Goal: Task Accomplishment & Management: Manage account settings

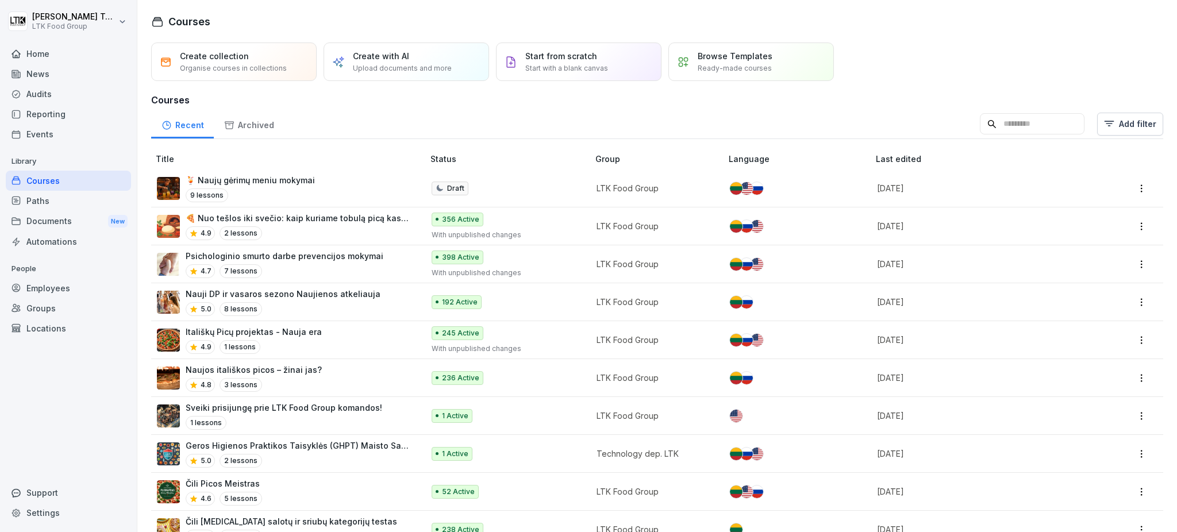
click at [26, 283] on div "Employees" at bounding box center [68, 288] width 125 height 20
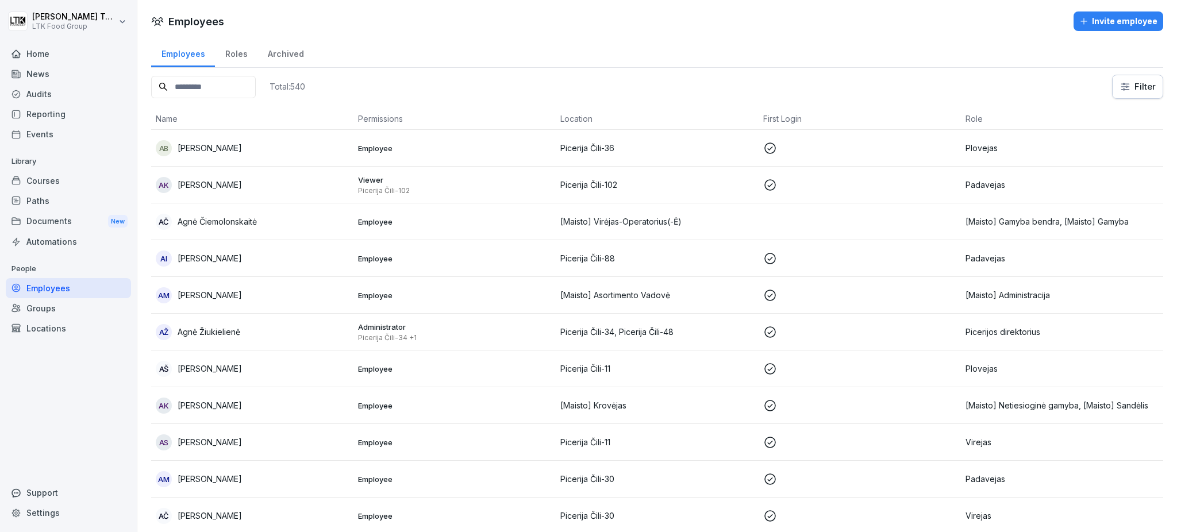
click at [39, 328] on div "Locations" at bounding box center [68, 328] width 125 height 20
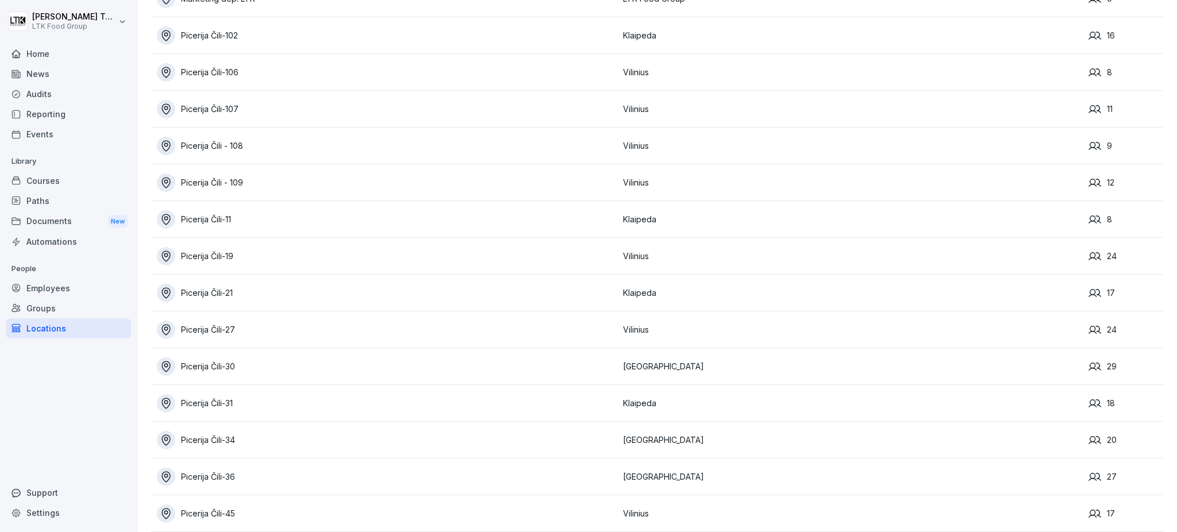
scroll to position [1403, 0]
click at [214, 67] on div "Picerija Čili-102" at bounding box center [387, 73] width 460 height 18
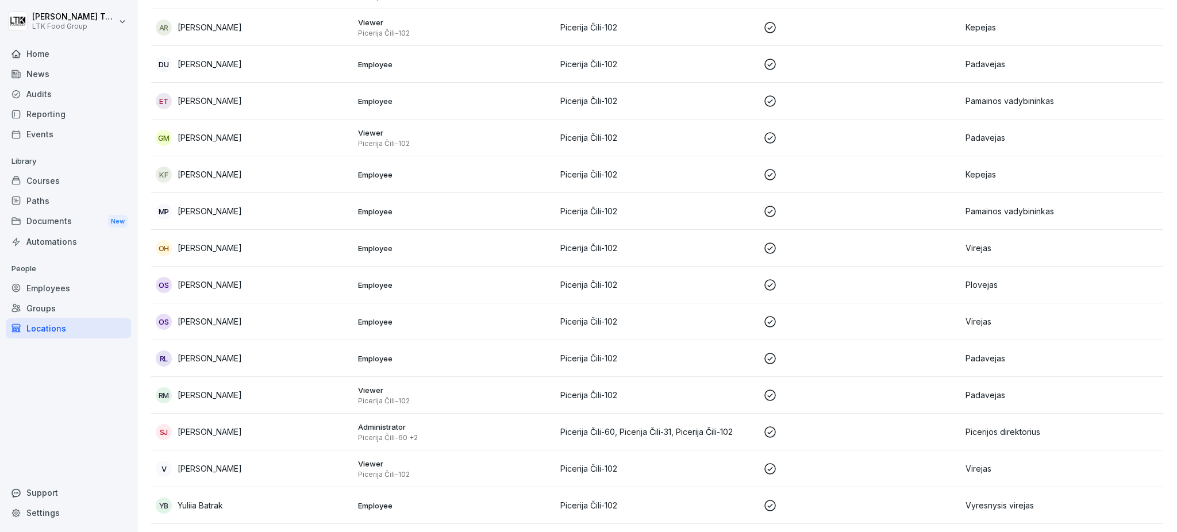
scroll to position [213, 0]
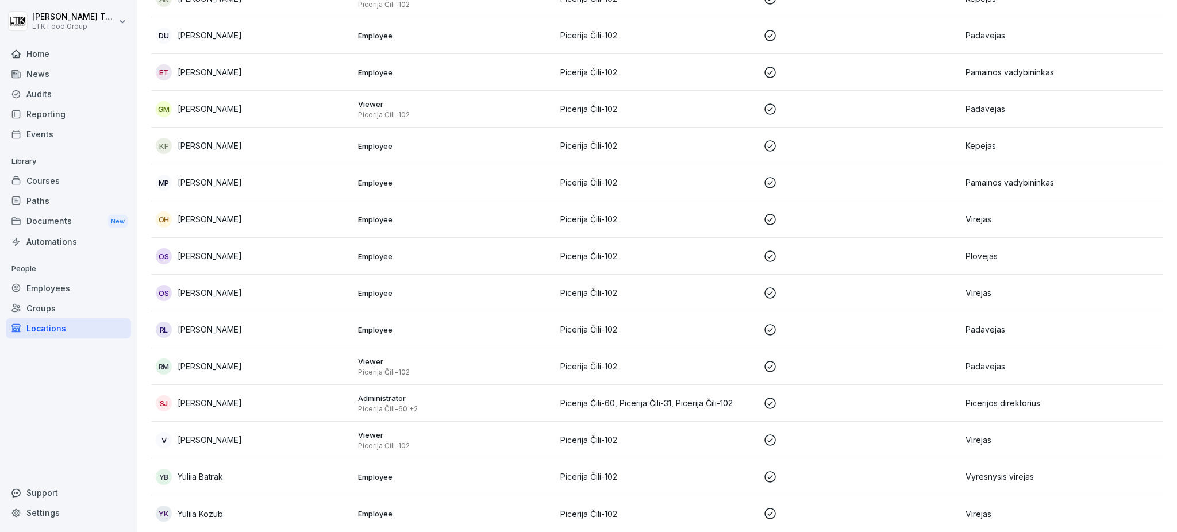
click at [629, 397] on p "Picerija Čili-60, Picerija Čili-31, Picerija Čili-102" at bounding box center [656, 403] width 193 height 12
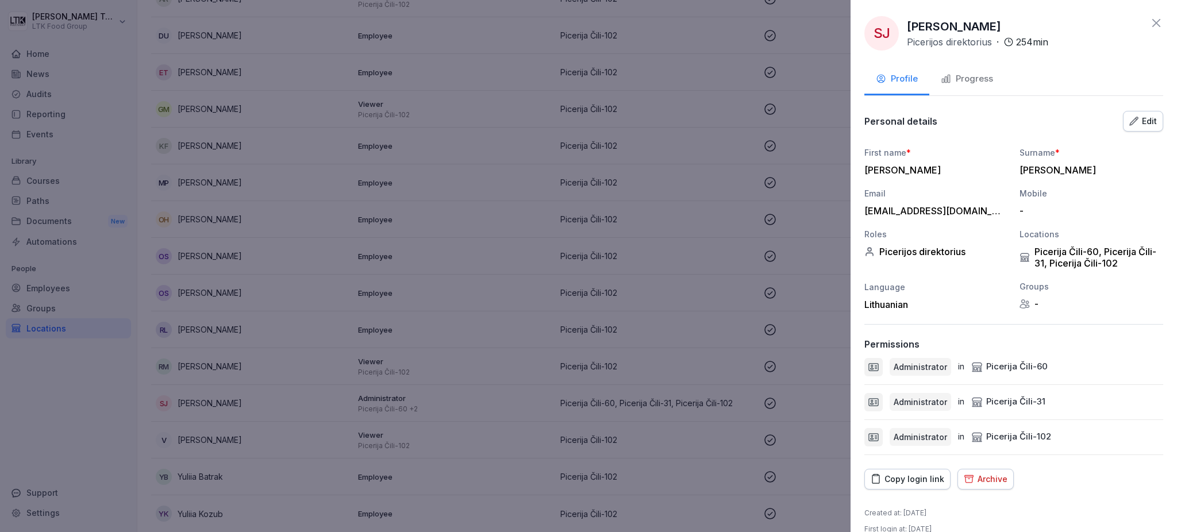
click at [1130, 117] on icon "button" at bounding box center [1134, 121] width 8 height 8
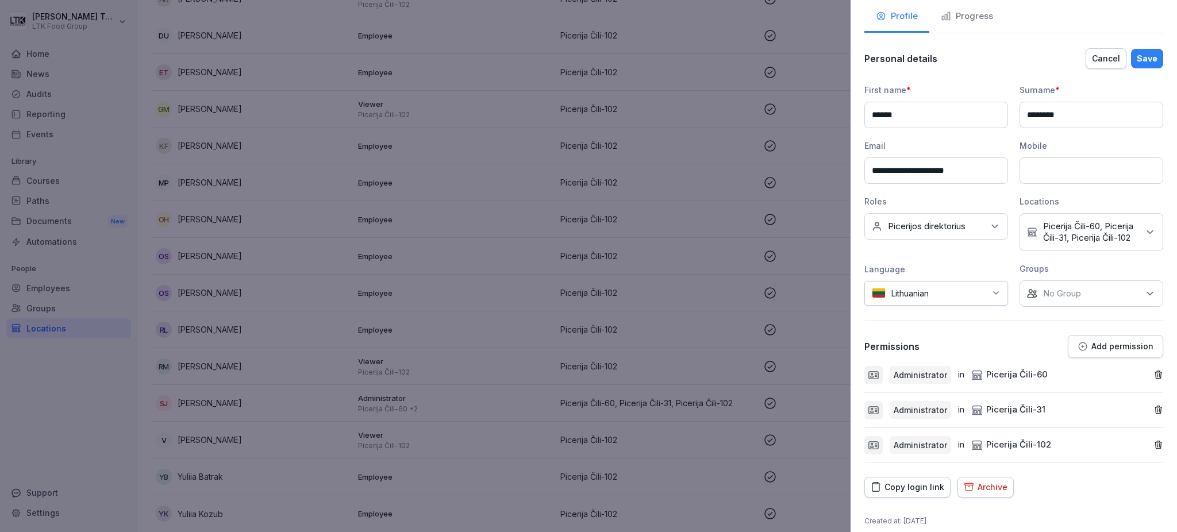
scroll to position [99, 0]
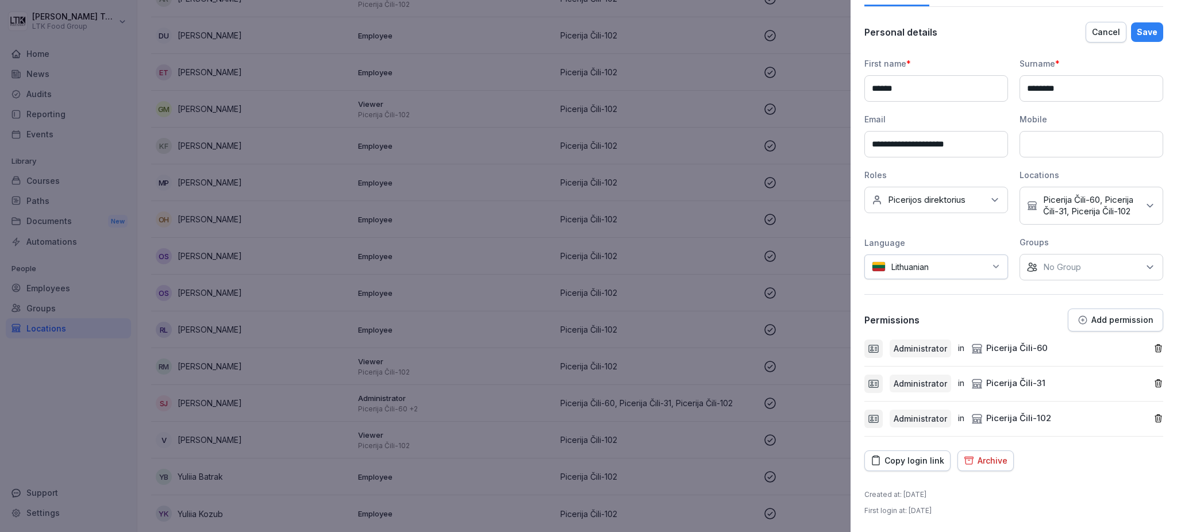
click at [1154, 418] on icon "button" at bounding box center [1159, 419] width 10 height 10
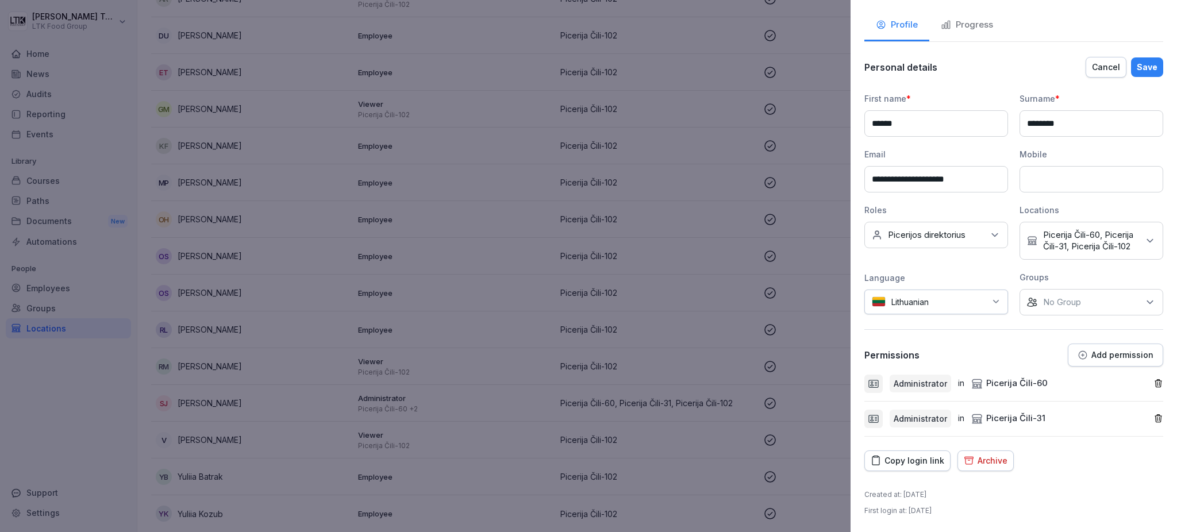
scroll to position [65, 0]
click at [1137, 61] on div "Save" at bounding box center [1147, 67] width 21 height 13
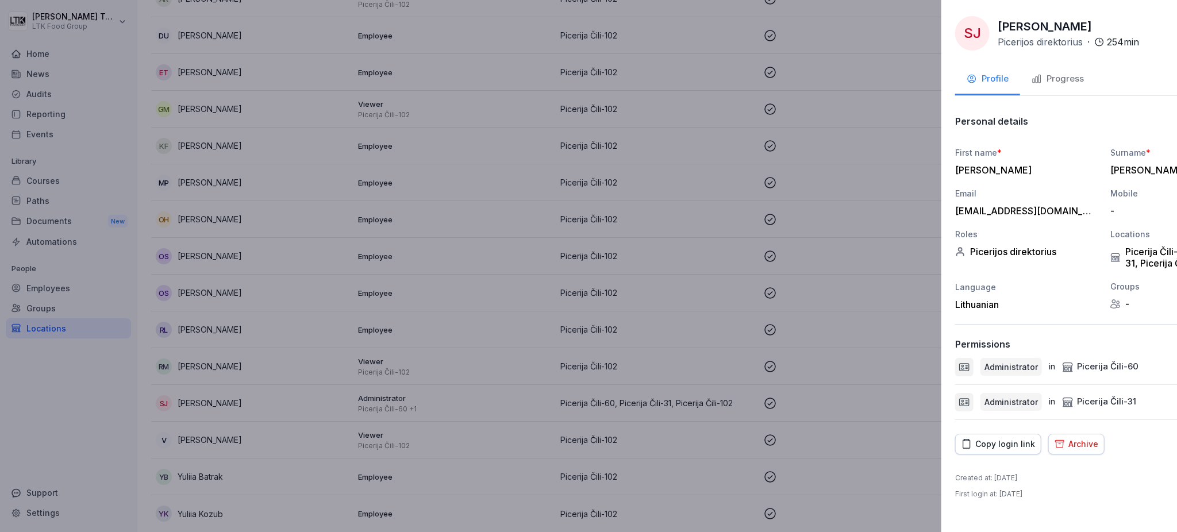
click at [494, 235] on div at bounding box center [588, 266] width 1177 height 532
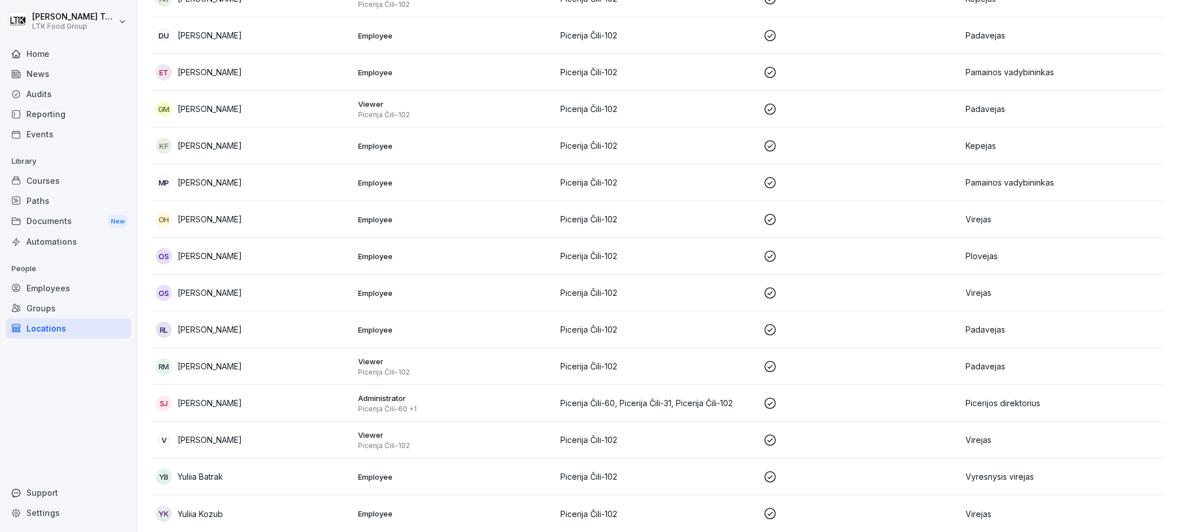
scroll to position [213, 0]
click at [594, 397] on p "Picerija Čili-60, Picerija Čili-31, Picerija Čili-102" at bounding box center [656, 403] width 193 height 12
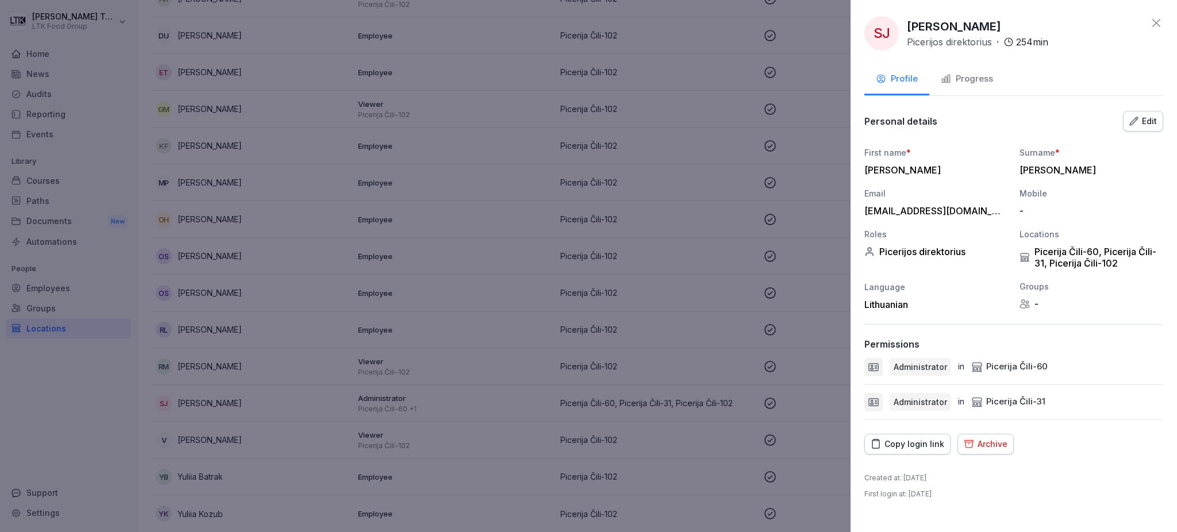
click at [1077, 263] on div "Picerija Čili-60, Picerija Čili-31, Picerija Čili-102" at bounding box center [1092, 257] width 144 height 23
click at [1145, 120] on div "Edit" at bounding box center [1144, 121] width 28 height 13
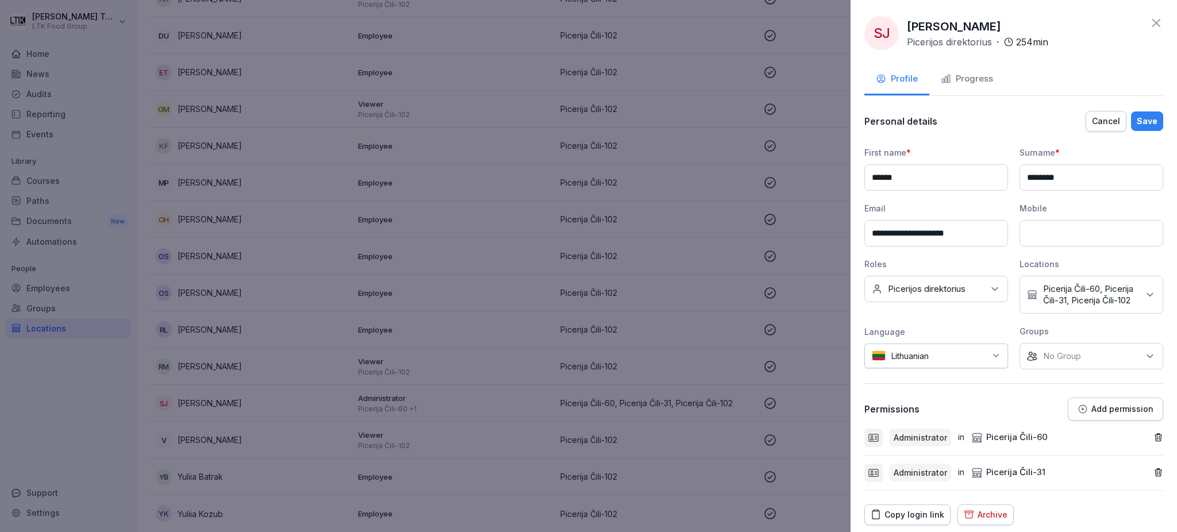
click at [1101, 306] on p "Picerija Čili-60, Picerija Čili-31, Picerija Čili-102" at bounding box center [1090, 294] width 95 height 23
type input "*"
click at [1028, 363] on button "Picerija Čili-102" at bounding box center [1027, 364] width 10 height 10
click at [973, 394] on div "**********" at bounding box center [1014, 300] width 299 height 381
click at [1142, 119] on div "Save" at bounding box center [1147, 121] width 21 height 13
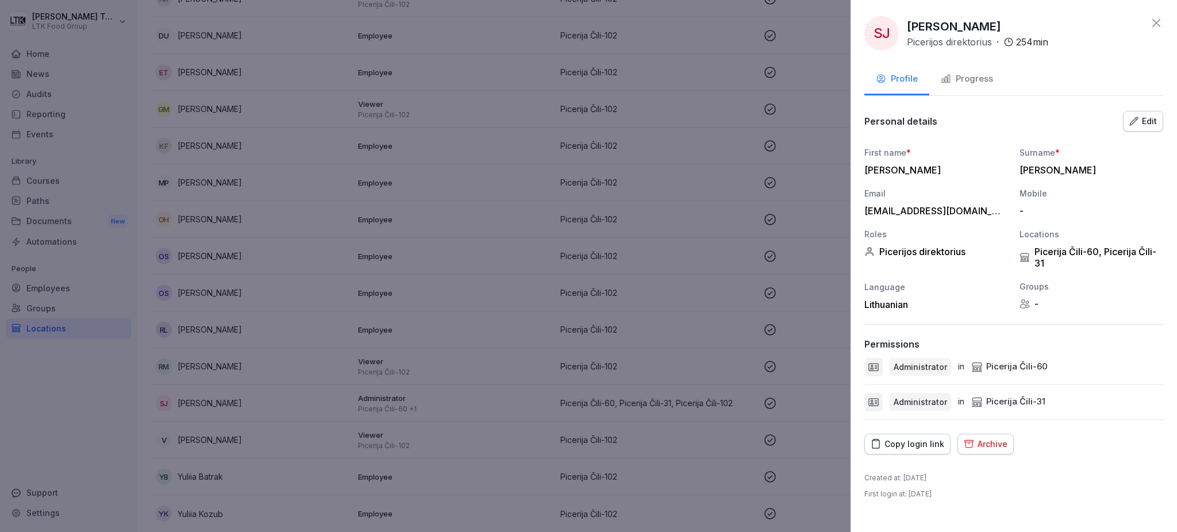
scroll to position [176, 0]
click at [547, 257] on div at bounding box center [588, 266] width 1177 height 532
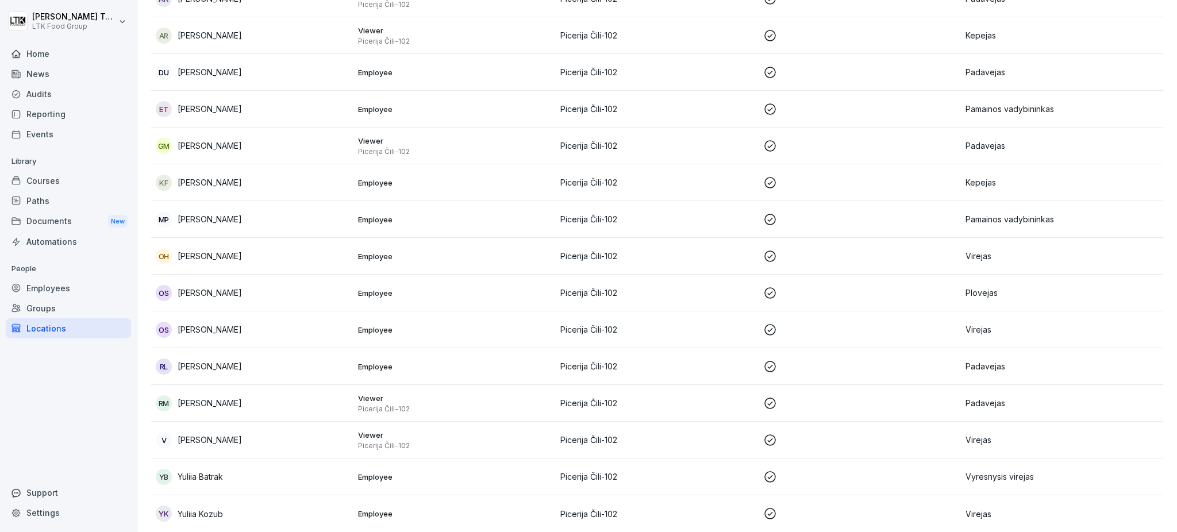
click at [41, 331] on div "Locations" at bounding box center [68, 328] width 125 height 20
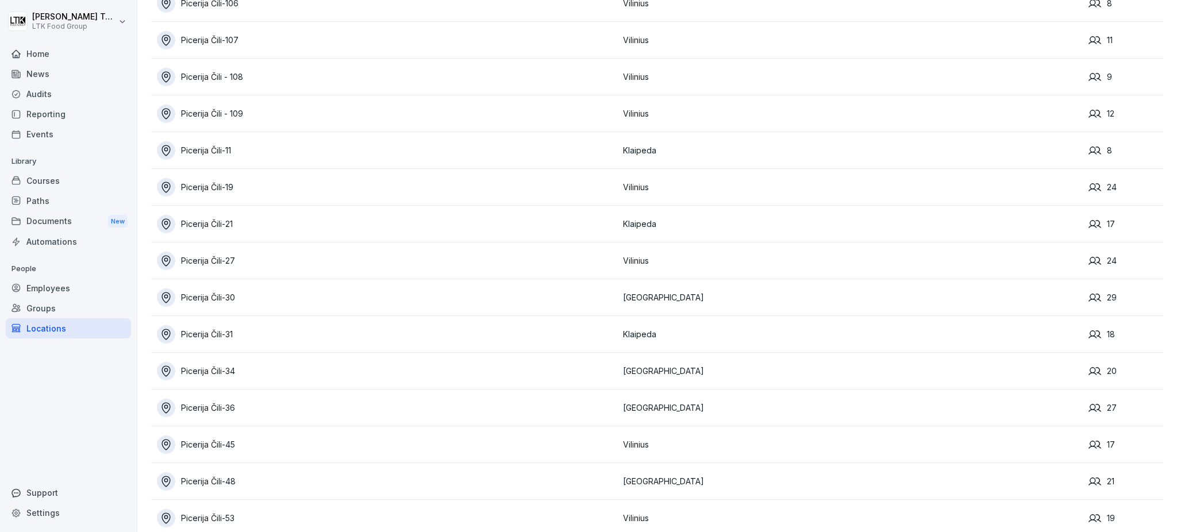
scroll to position [1533, 0]
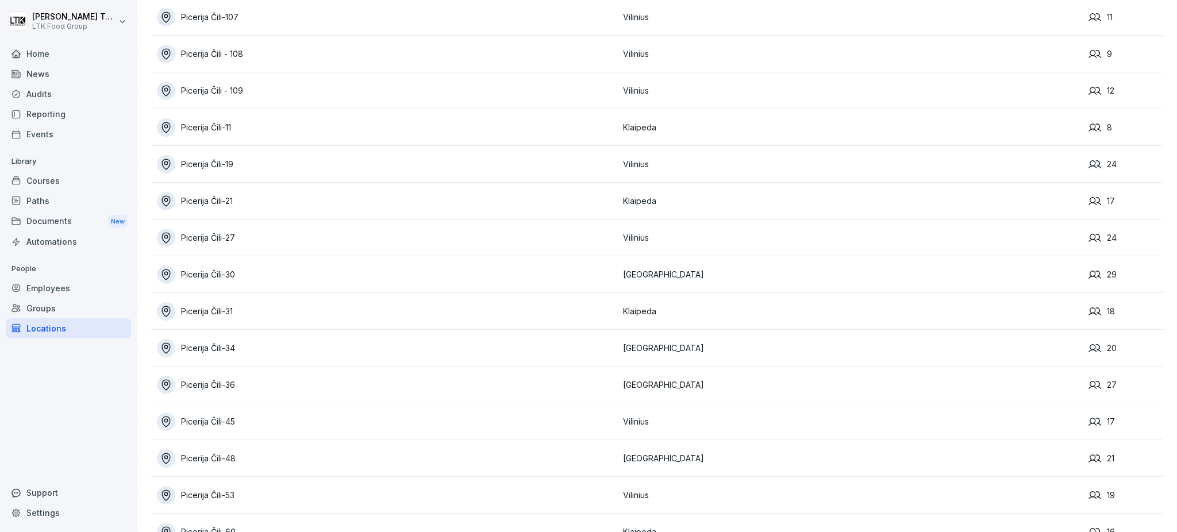
click at [226, 205] on div "Picerija Čili-21" at bounding box center [387, 201] width 460 height 18
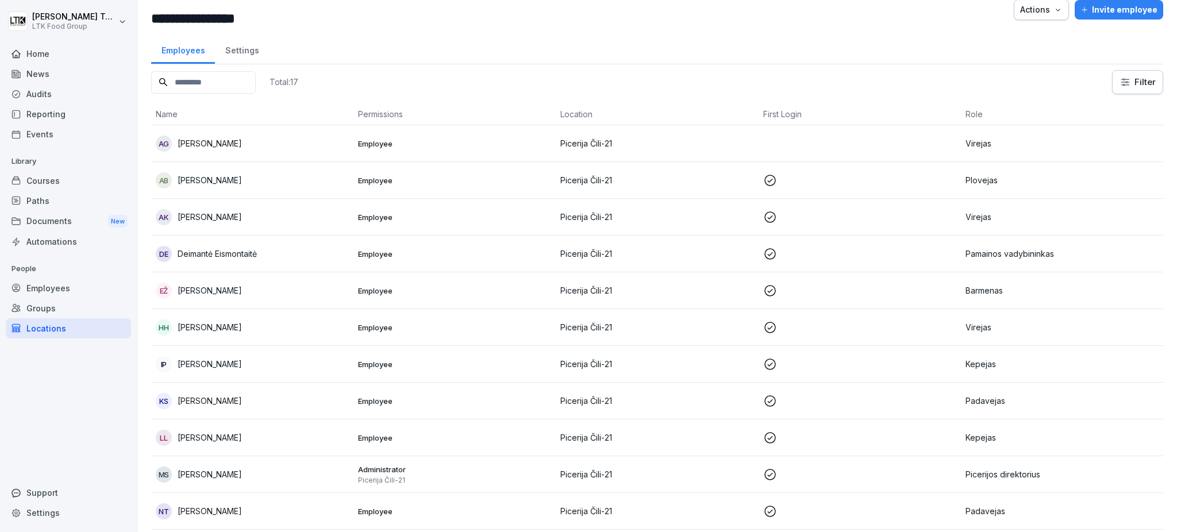
click at [236, 471] on p "[PERSON_NAME]" at bounding box center [210, 475] width 64 height 12
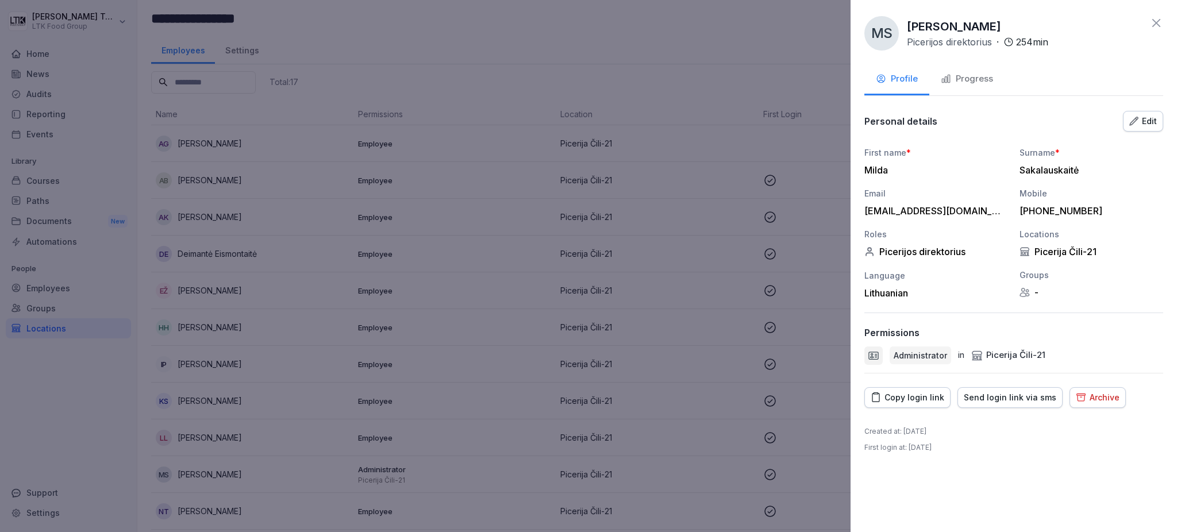
click at [1146, 116] on div "Edit" at bounding box center [1144, 121] width 28 height 13
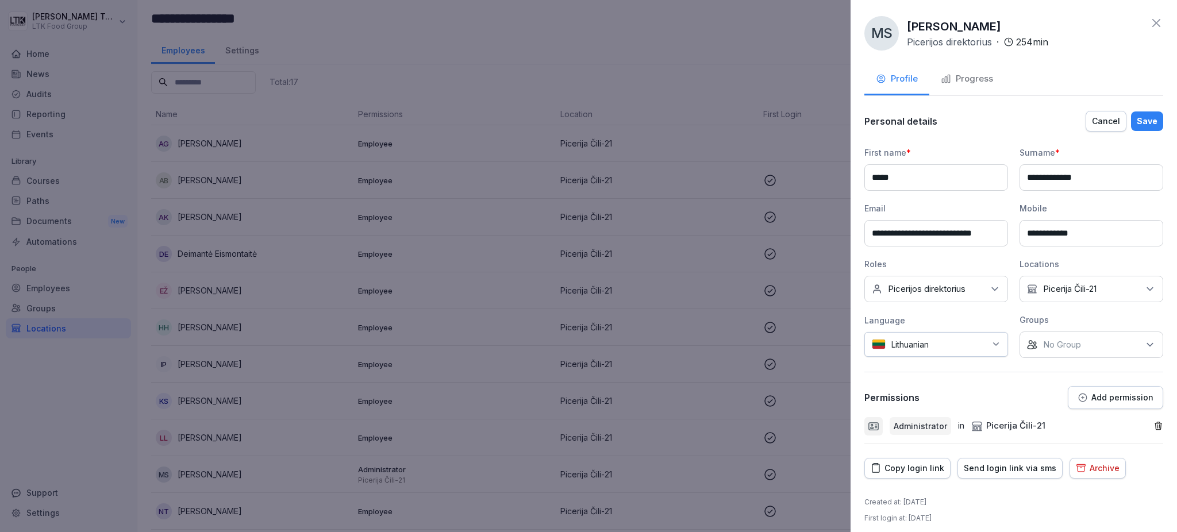
click at [1107, 287] on div "No Location Picerija Čili-21" at bounding box center [1092, 289] width 144 height 26
type input "***"
click at [1028, 337] on button "Picerija Čili-102" at bounding box center [1027, 341] width 10 height 10
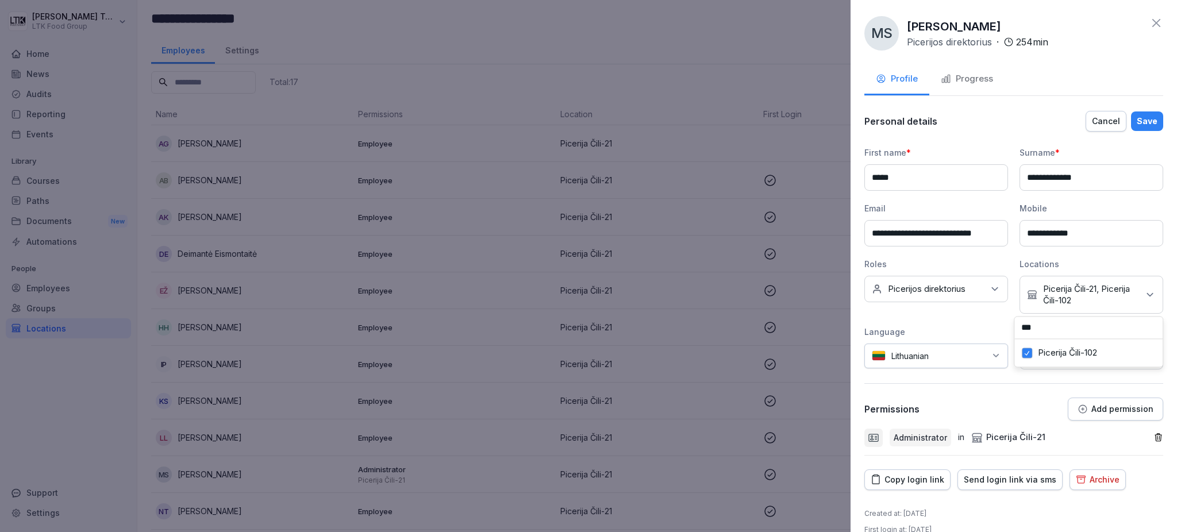
click at [1093, 409] on p "Add permission" at bounding box center [1123, 409] width 62 height 9
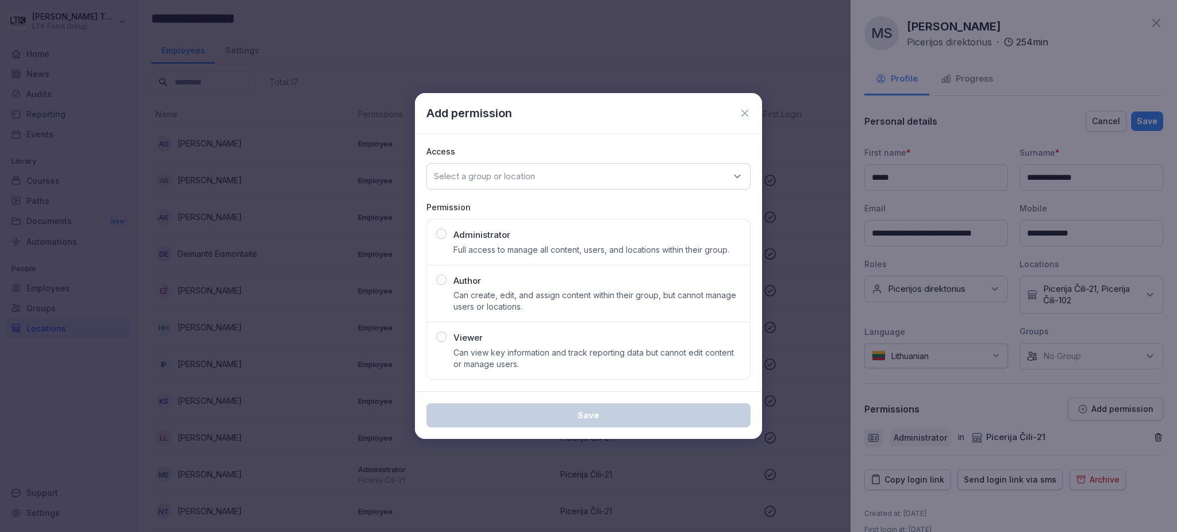
click at [460, 235] on p "Administrator" at bounding box center [482, 235] width 57 height 13
click at [521, 175] on p "Select a group or location" at bounding box center [484, 176] width 101 height 11
type input "***"
click at [506, 248] on div "Picerija Čili-102" at bounding box center [588, 248] width 317 height 22
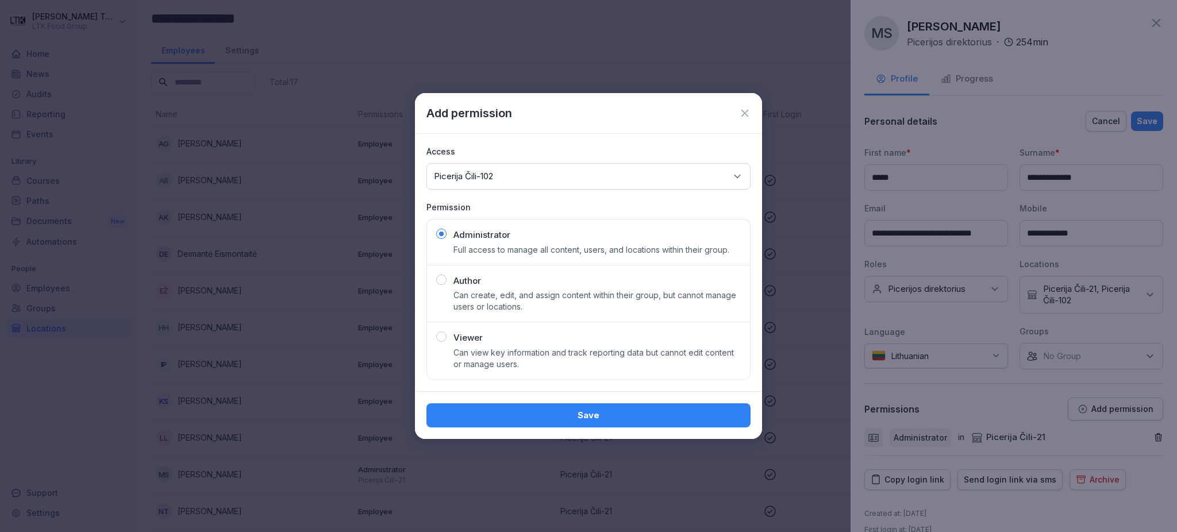
click at [607, 406] on button "Save" at bounding box center [589, 416] width 324 height 24
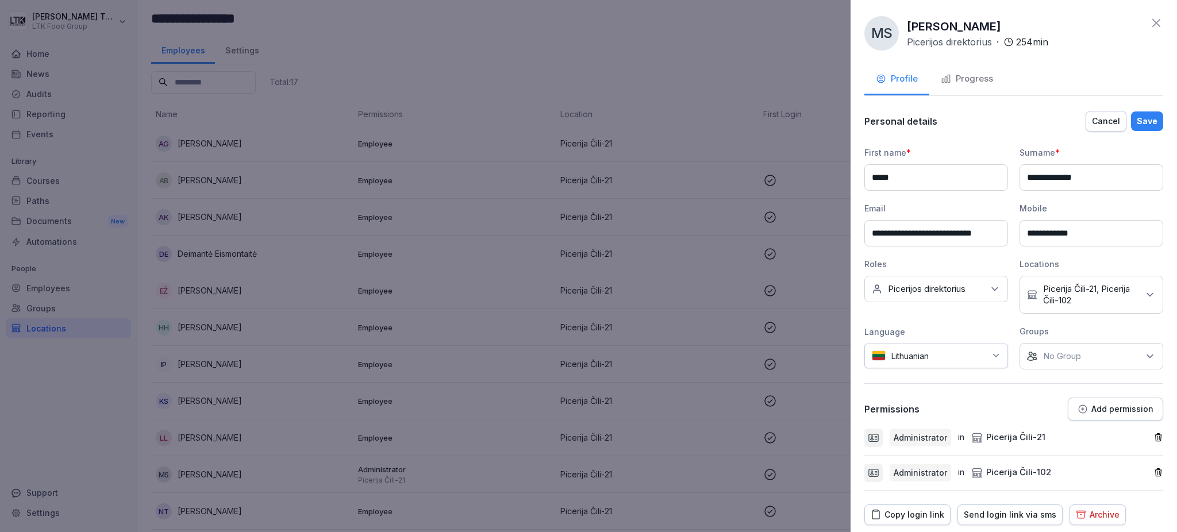
click at [1137, 122] on div "Save" at bounding box center [1147, 121] width 21 height 13
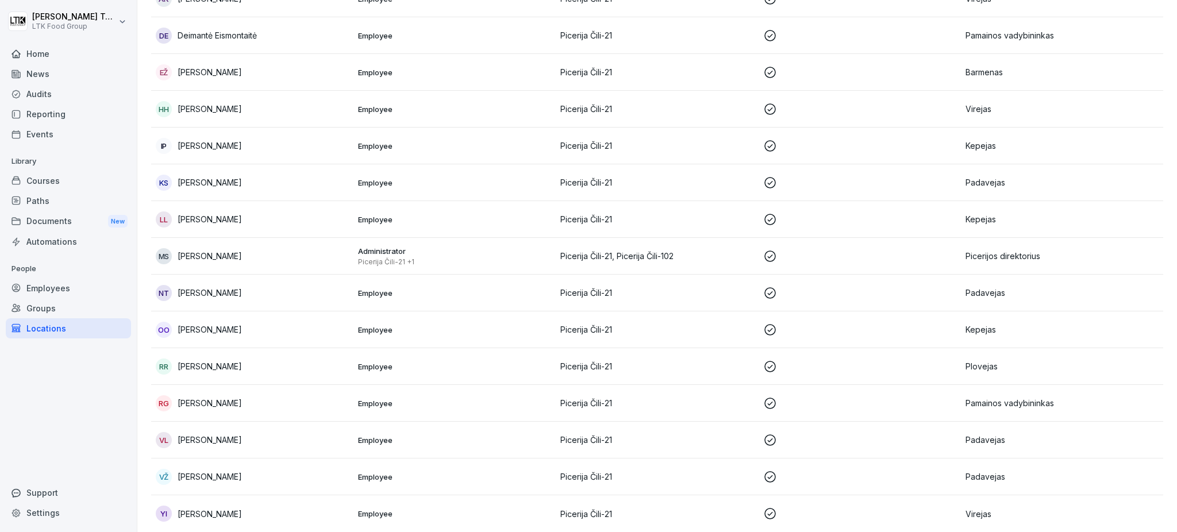
scroll to position [250, 0]
